Goal: Entertainment & Leisure: Consume media (video, audio)

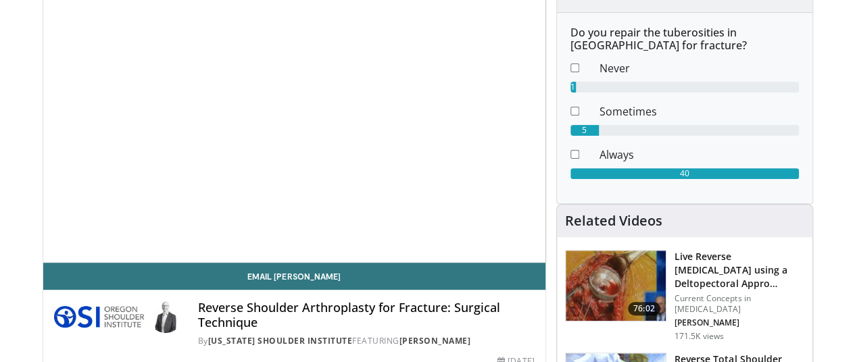
scroll to position [155, 1]
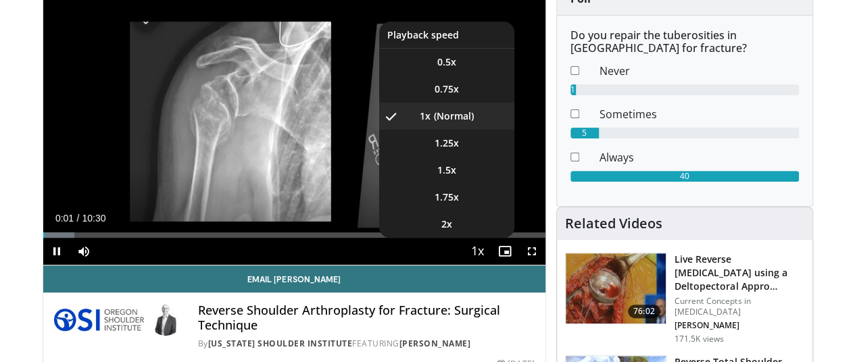
click at [487, 266] on span "Video Player" at bounding box center [477, 252] width 19 height 27
click at [482, 157] on li "1.25x" at bounding box center [446, 143] width 135 height 27
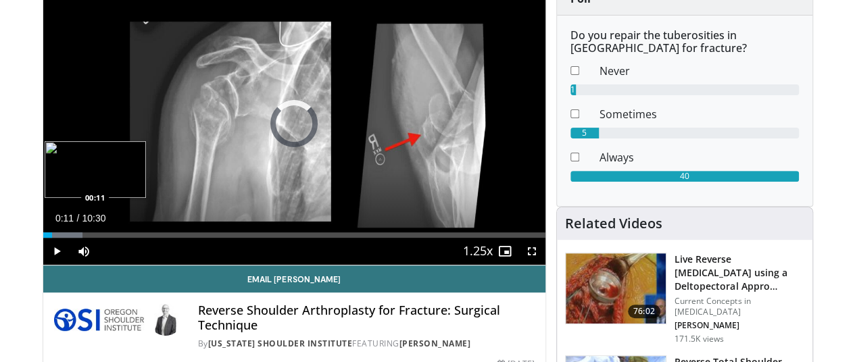
click at [43, 238] on div "Progress Bar" at bounding box center [62, 234] width 39 height 5
click at [43, 238] on div "Progress Bar" at bounding box center [66, 234] width 47 height 5
click at [43, 238] on div "Loaded : 11.00% 00:28 00:28" at bounding box center [294, 234] width 502 height 5
click at [43, 238] on div "Loaded : 12.69% 00:29 00:38" at bounding box center [294, 234] width 502 height 5
click at [50, 238] on div "Progress Bar" at bounding box center [82, 234] width 64 height 5
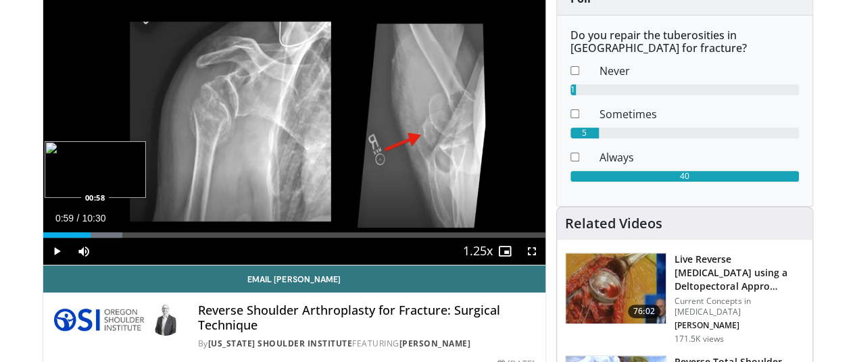
click at [59, 238] on div "Loaded : 15.87% 00:59 00:58" at bounding box center [294, 234] width 502 height 5
click at [66, 258] on video-js "**********" at bounding box center [294, 123] width 502 height 283
click at [47, 238] on div "Loaded : 20.43% 00:45 00:45" at bounding box center [294, 234] width 502 height 5
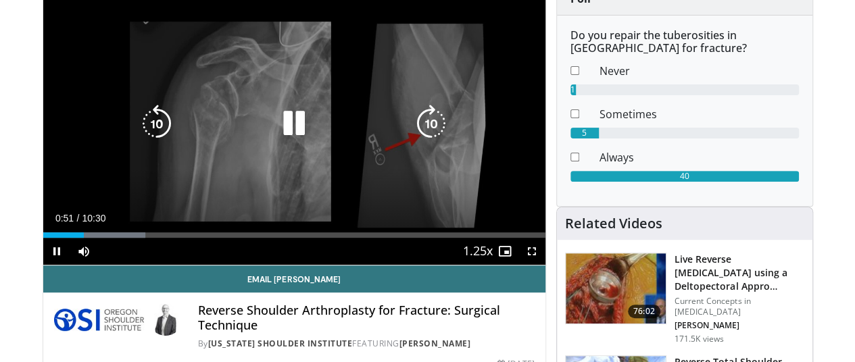
click at [282, 132] on icon "Video Player" at bounding box center [294, 124] width 38 height 38
click at [281, 135] on icon "Video Player" at bounding box center [294, 124] width 38 height 38
